Goal: Communication & Community: Answer question/provide support

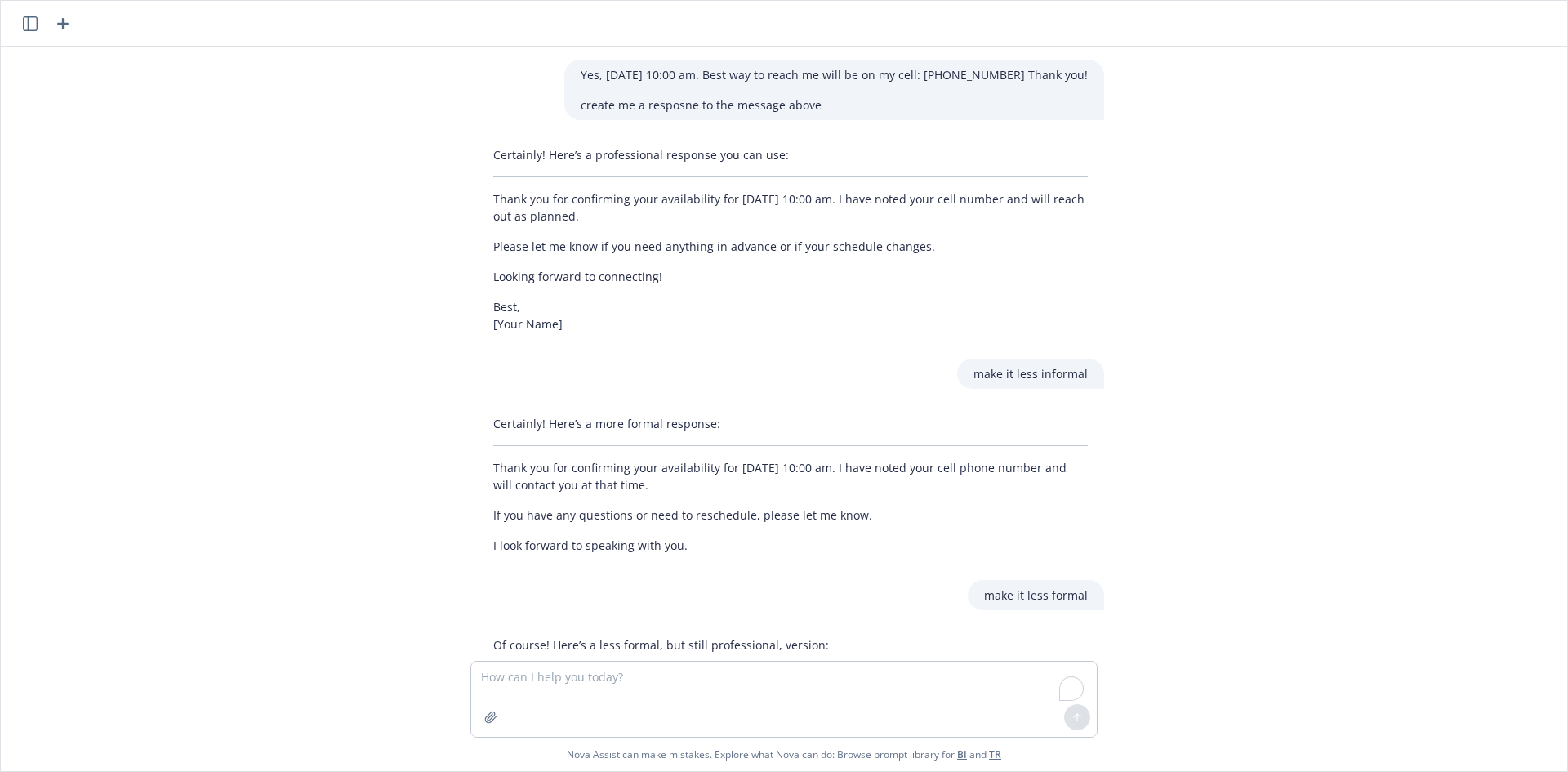
click at [689, 684] on textarea "To enrich screen reader interactions, please activate Accessibility in Grammarl…" at bounding box center [784, 699] width 626 height 75
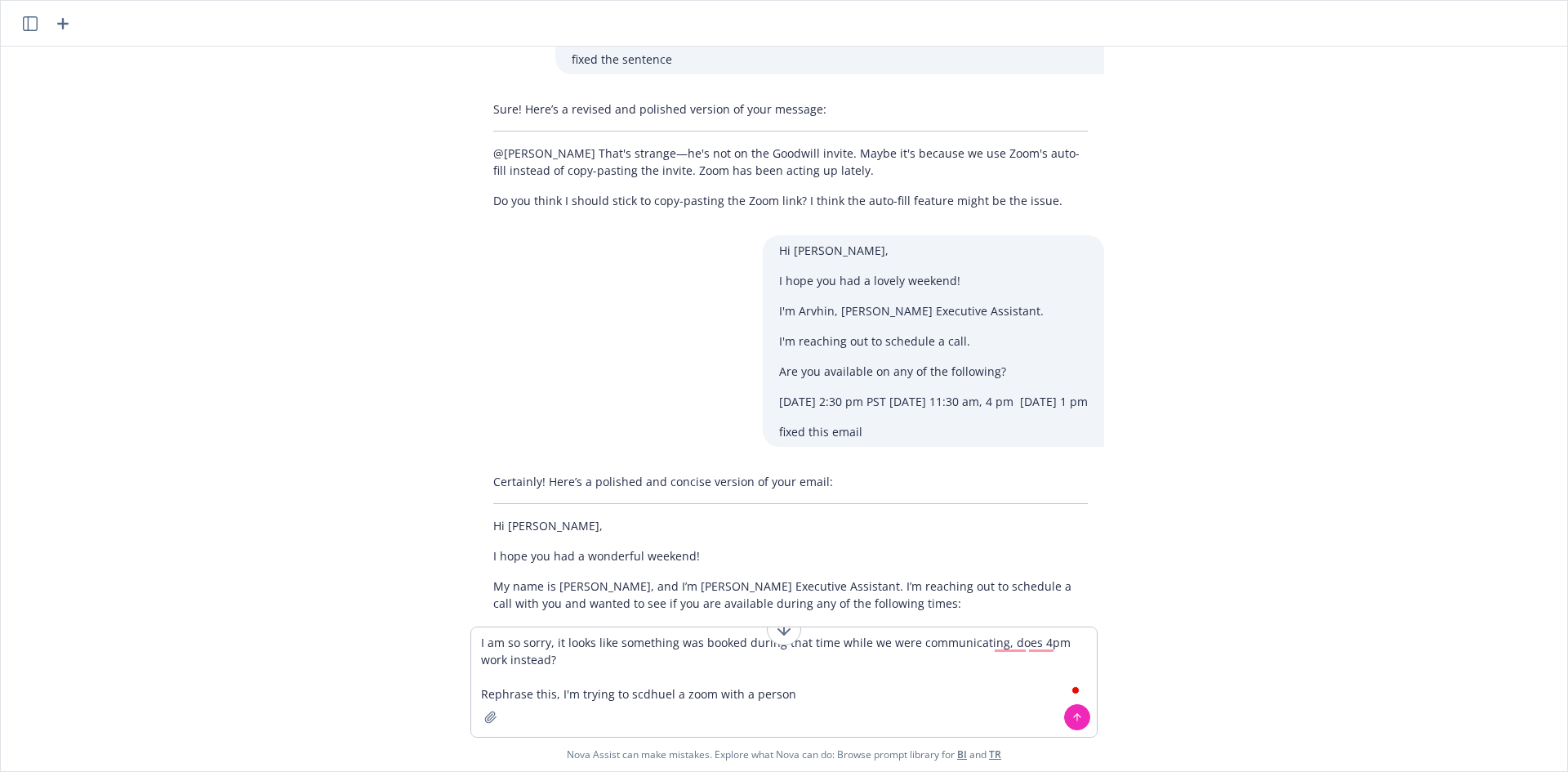
click at [634, 695] on textarea "I am so sorry, it looks like something was booked during that time while we wer…" at bounding box center [784, 682] width 626 height 110
type textarea "I am so sorry, it looks like something was booked during that time while we wer…"
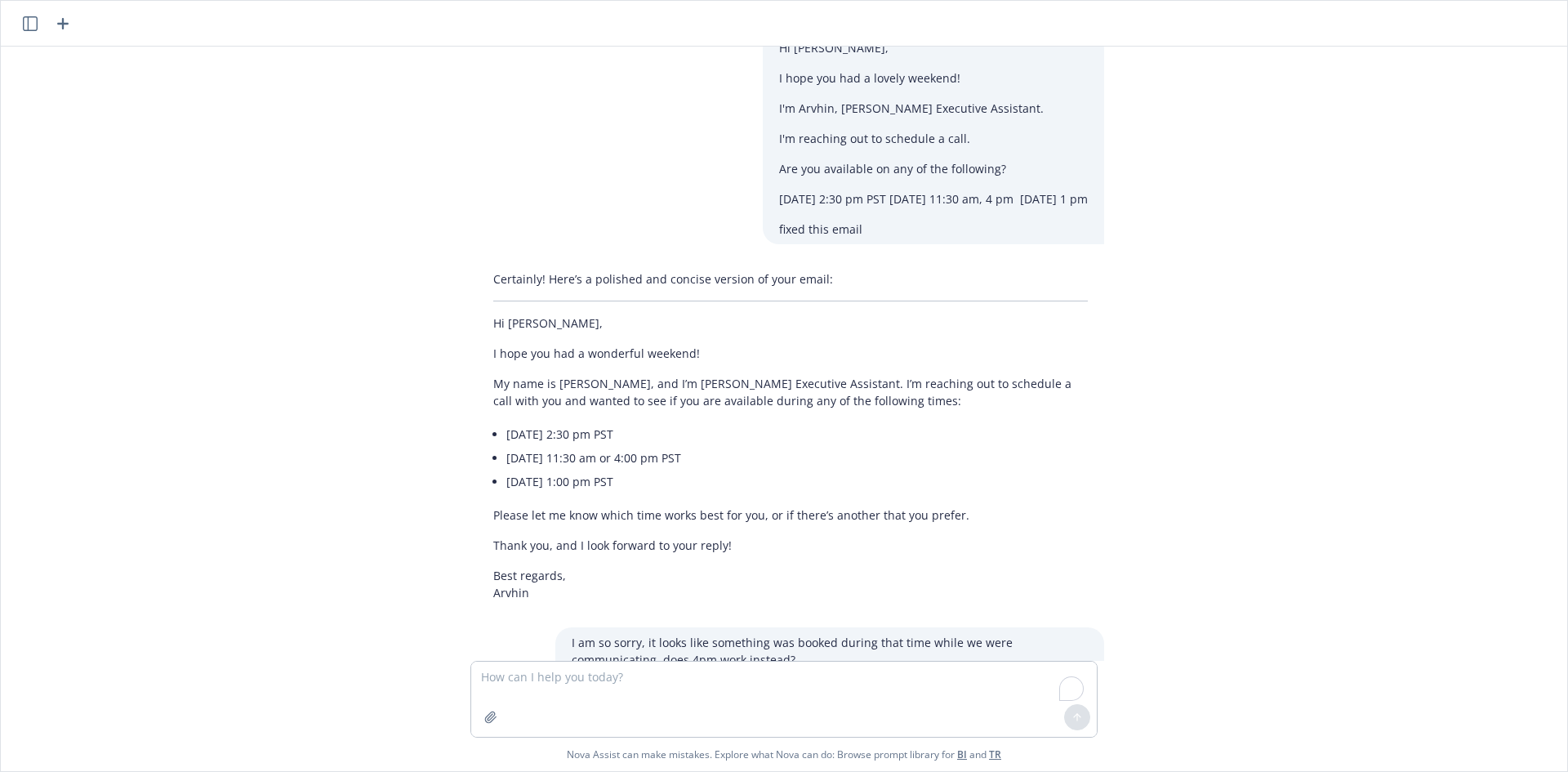
scroll to position [10336, 0]
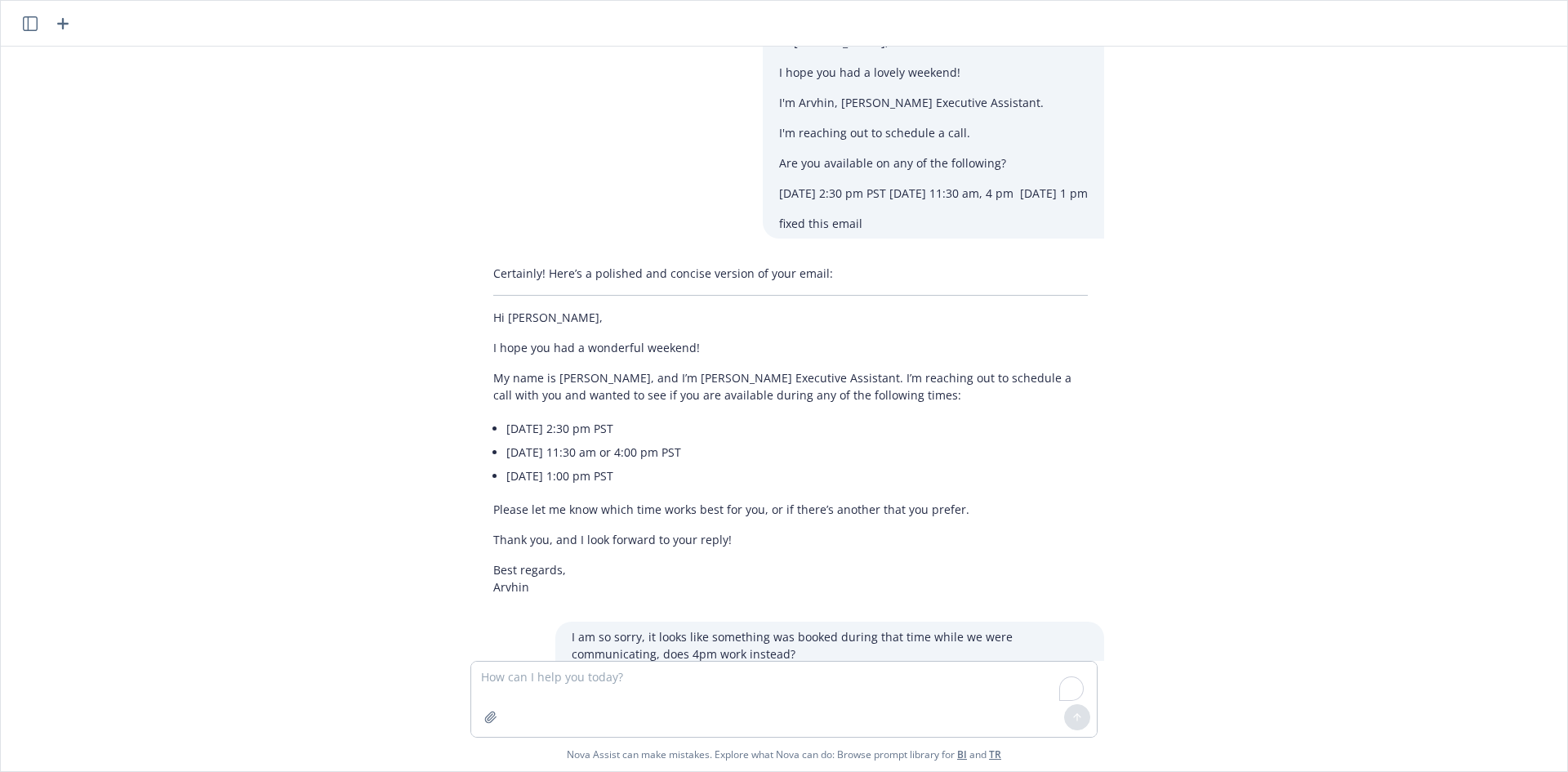
drag, startPoint x: 555, startPoint y: 598, endPoint x: 653, endPoint y: 656, distance: 113.9
click at [584, 718] on div "Certainly! Here’s a rephrased version: Apologies, it appears that time slot was…" at bounding box center [791, 764] width 627 height 91
copy p "Apologies, it appears that time slot was booked while we were coordinating. Wou…"
click at [784, 684] on textarea "To enrich screen reader interactions, please activate Accessibility in Grammarl…" at bounding box center [784, 699] width 626 height 75
type textarea "amke the time sepciifc, 2:30 pm"
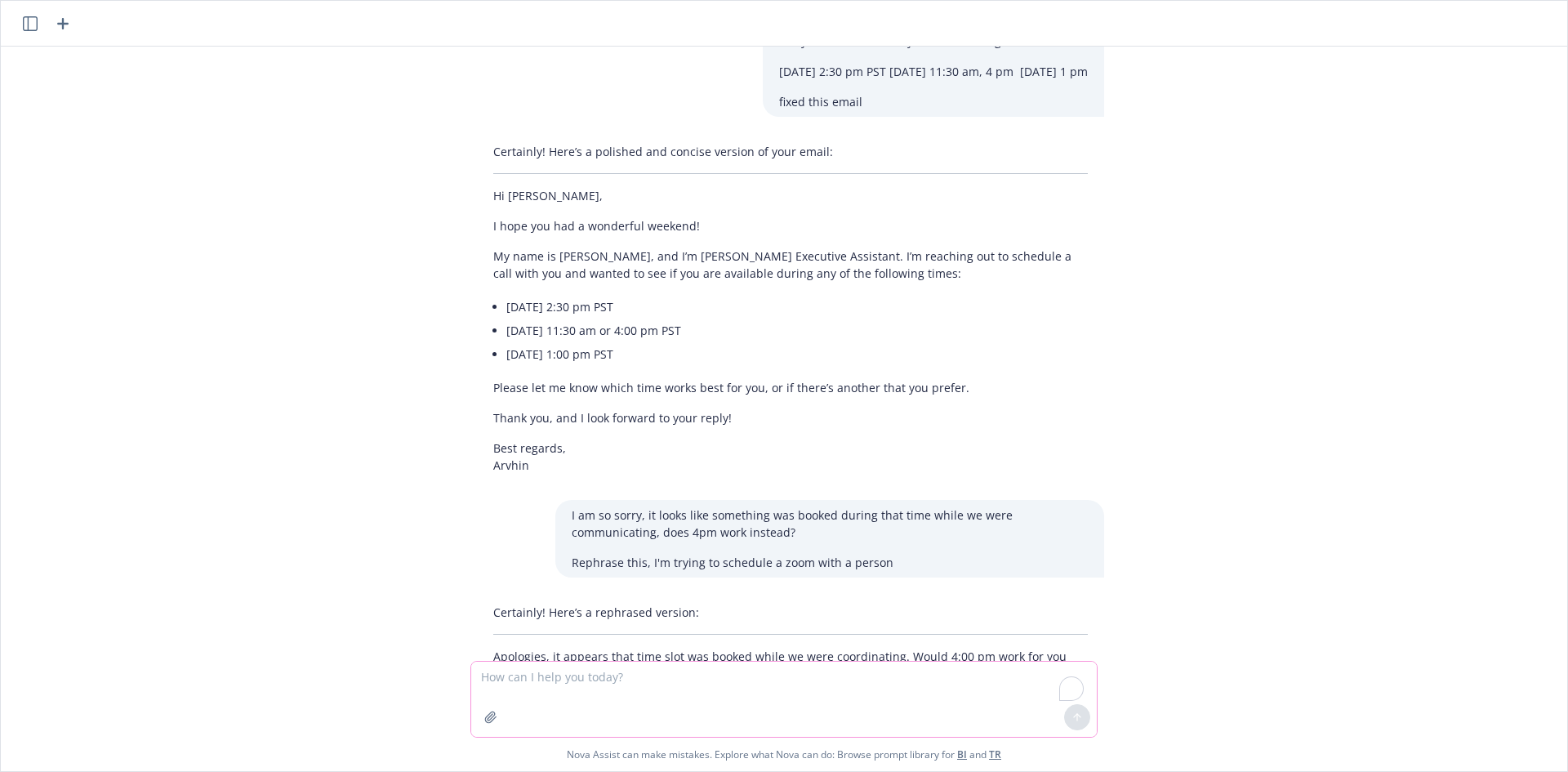
scroll to position [10480, 0]
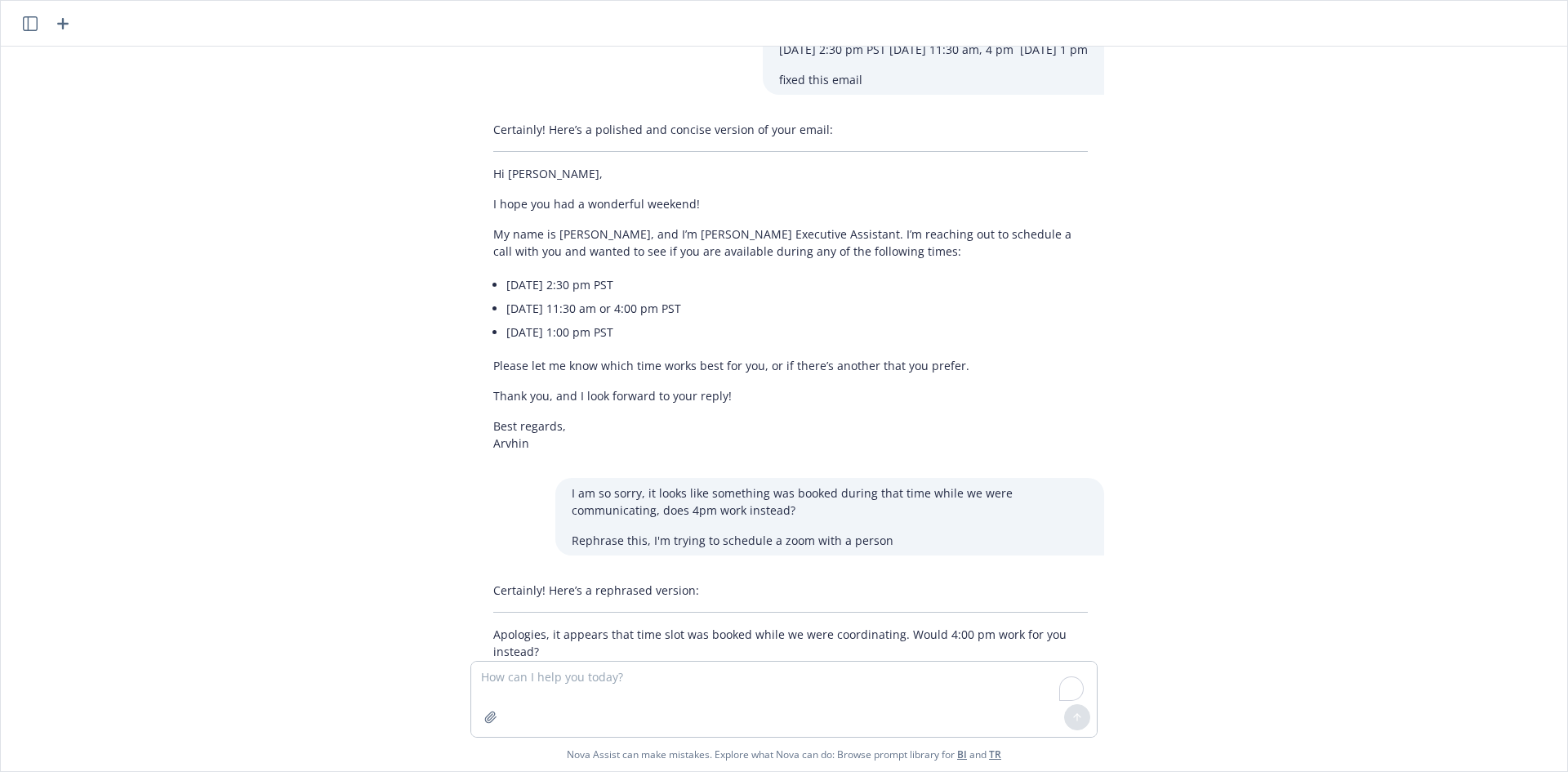
drag, startPoint x: 456, startPoint y: 612, endPoint x: 1108, endPoint y: 597, distance: 652.2
click at [1108, 597] on div "Yes, [DATE] 10:00 am. Best way to reach me will be on my cell: [PHONE_NUMBER] T…" at bounding box center [784, 354] width 1553 height 614
copy p "Apologies, it looks like 2:30 pm was booked while we were coordinating. Would 4…"
drag, startPoint x: 621, startPoint y: 675, endPoint x: 629, endPoint y: 681, distance: 10.0
click at [619, 675] on textarea "To enrich screen reader interactions, please activate Accessibility in Grammarl…" at bounding box center [784, 699] width 626 height 75
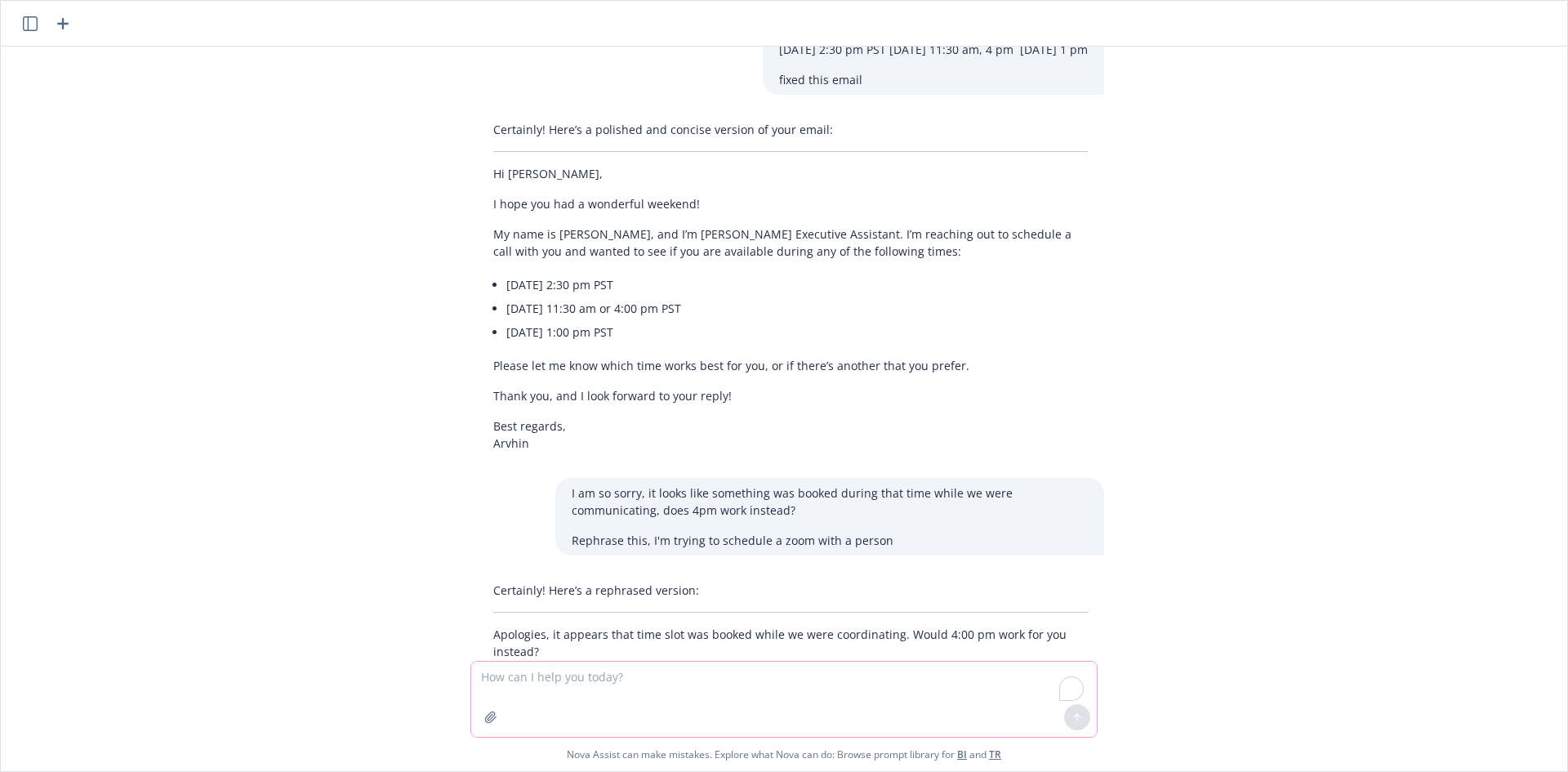
paste textarea "Apologies, it looks like 2:30 pm was booked while we were coordinating. [GEOGRA…"
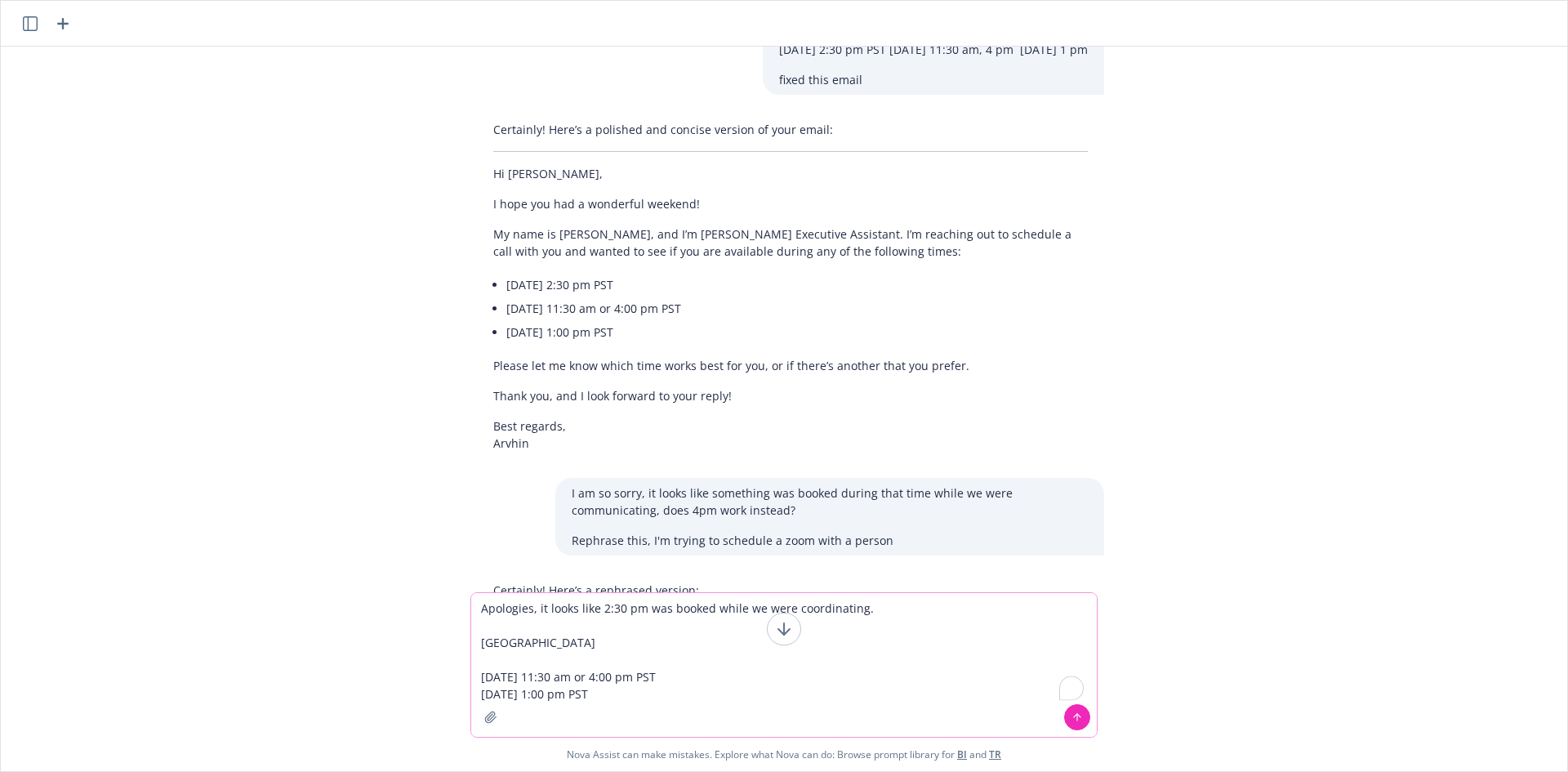
drag, startPoint x: 543, startPoint y: 658, endPoint x: 548, endPoint y: 647, distance: 12.1
click at [541, 657] on textarea "Apologies, it looks like 2:30 pm was booked while we were coordinating. [GEOGRA…" at bounding box center [784, 665] width 626 height 144
click at [548, 645] on textarea "Apologies, it looks like 2:30 pm was booked while we were coordinating. [GEOGRA…" at bounding box center [784, 665] width 626 height 144
click at [612, 694] on textarea "Apologies, it looks like 2:30 pm was booked while we were coordinating. [PERSON…" at bounding box center [784, 665] width 626 height 144
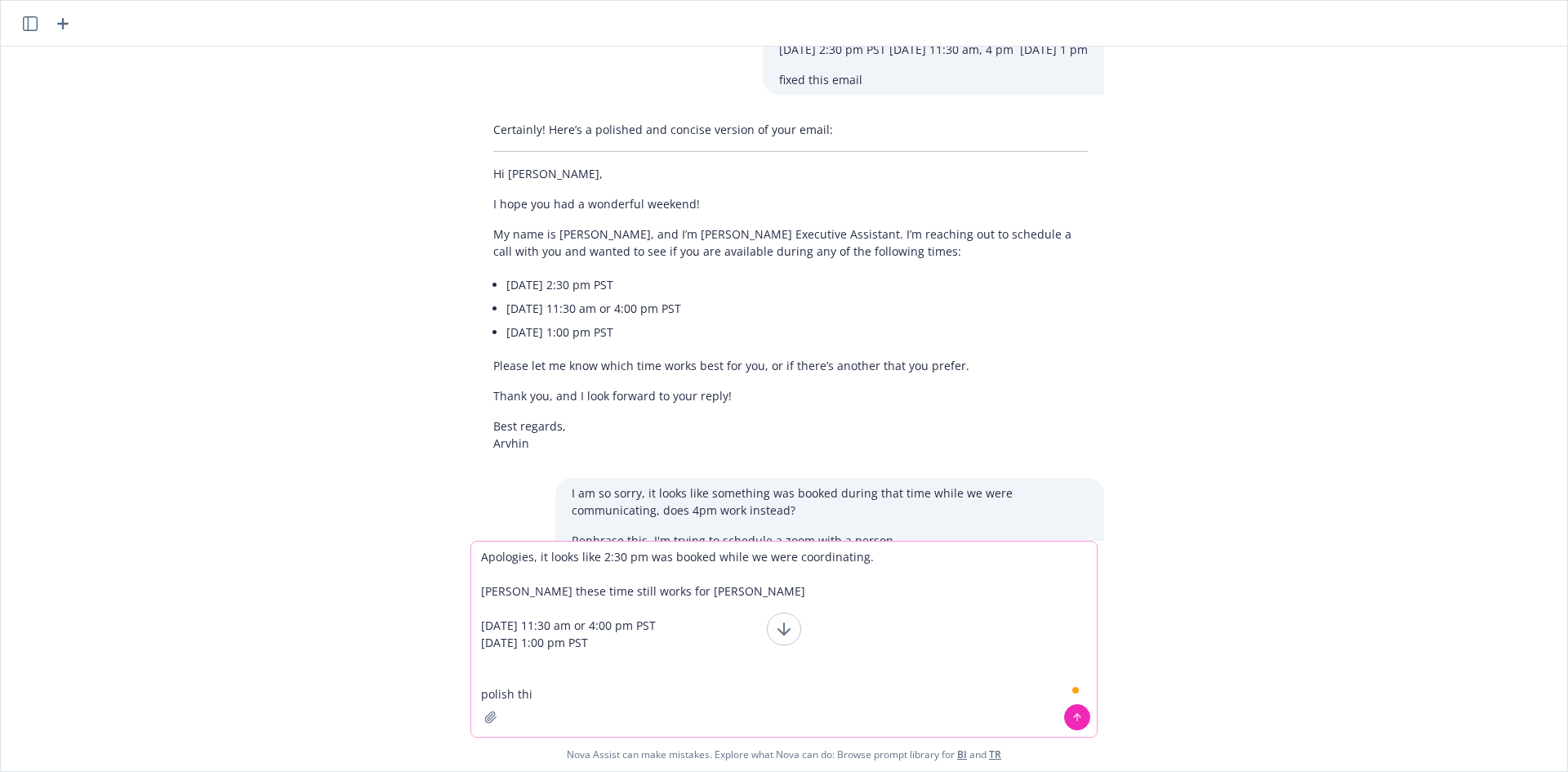
type textarea "Apologies, it looks like 2:30 pm was booked while we were coordinating. [PERSON…"
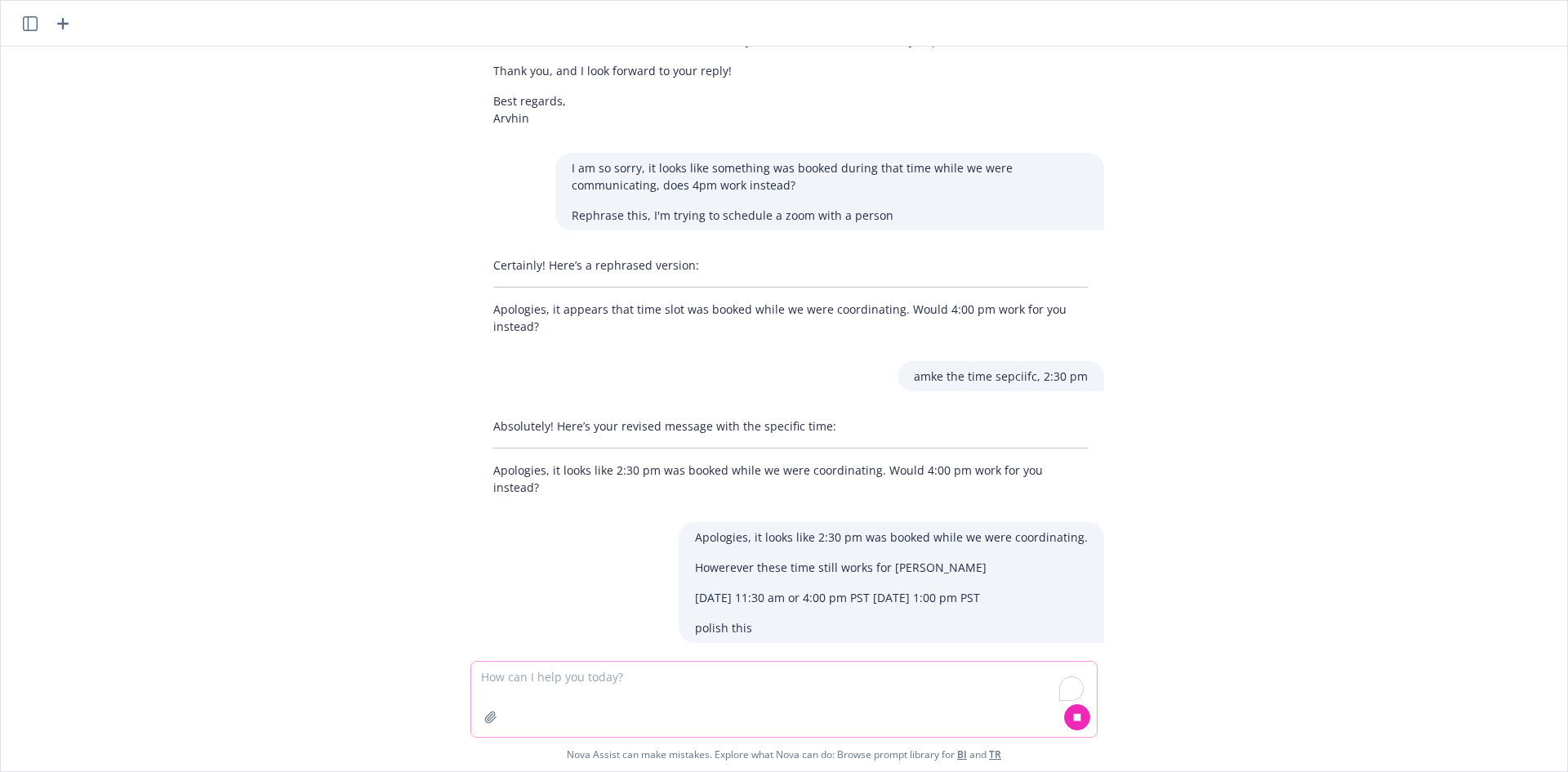
scroll to position [10835, 0]
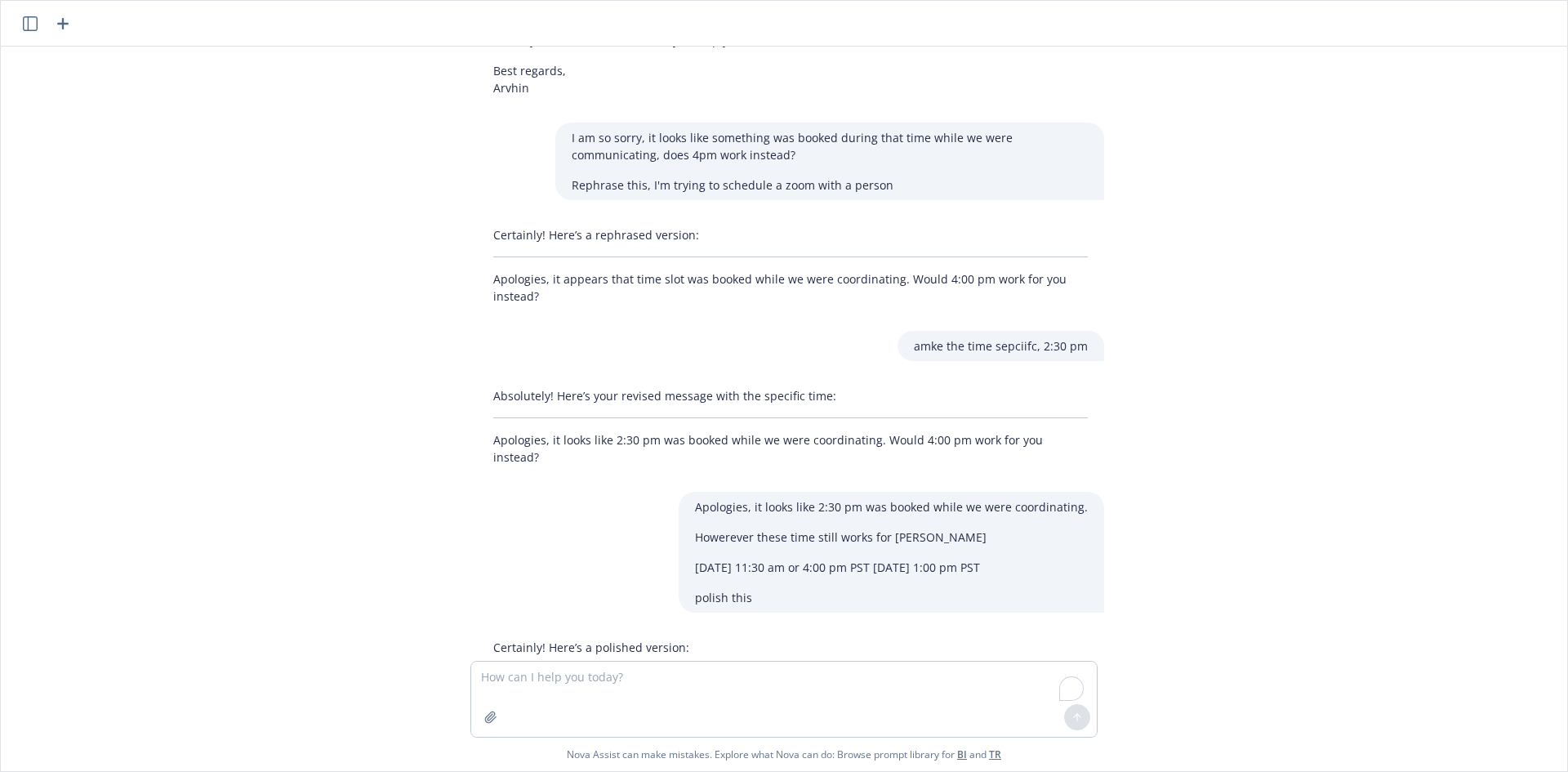
drag, startPoint x: 472, startPoint y: 470, endPoint x: 836, endPoint y: 600, distance: 386.5
click at [835, 632] on div "Certainly! Here’s a polished version: Apologies, it looks like 2:30 pm was book…" at bounding box center [791, 729] width 654 height 195
copy div "Apologies, it looks like 2:30 pm was booked while we were coordinating. However…"
